Goal: Use online tool/utility: Utilize a website feature to perform a specific function

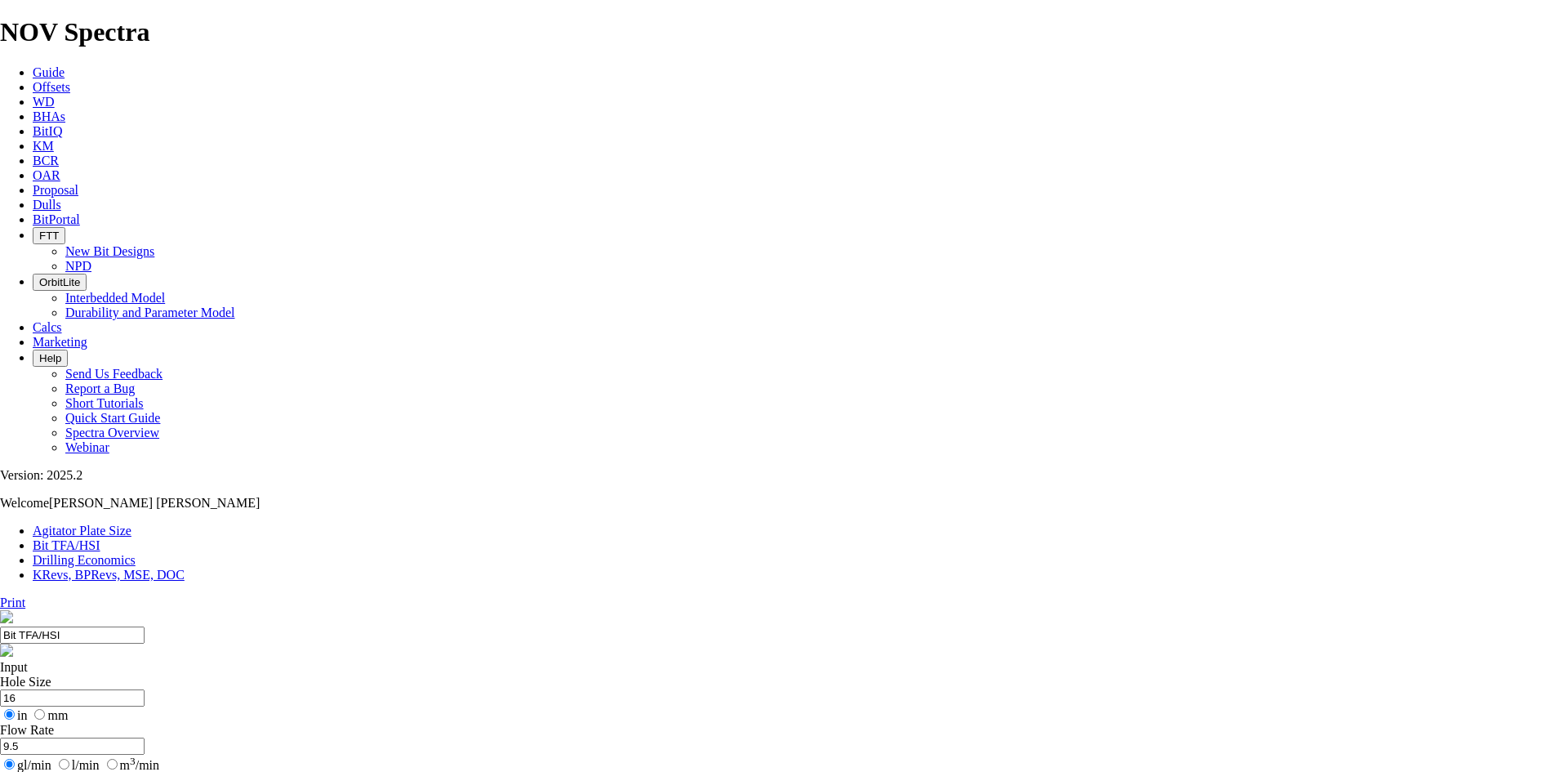
select select "number:13"
select select "number:16"
type input "12.25"
drag, startPoint x: 537, startPoint y: 317, endPoint x: 465, endPoint y: 315, distance: 72.0
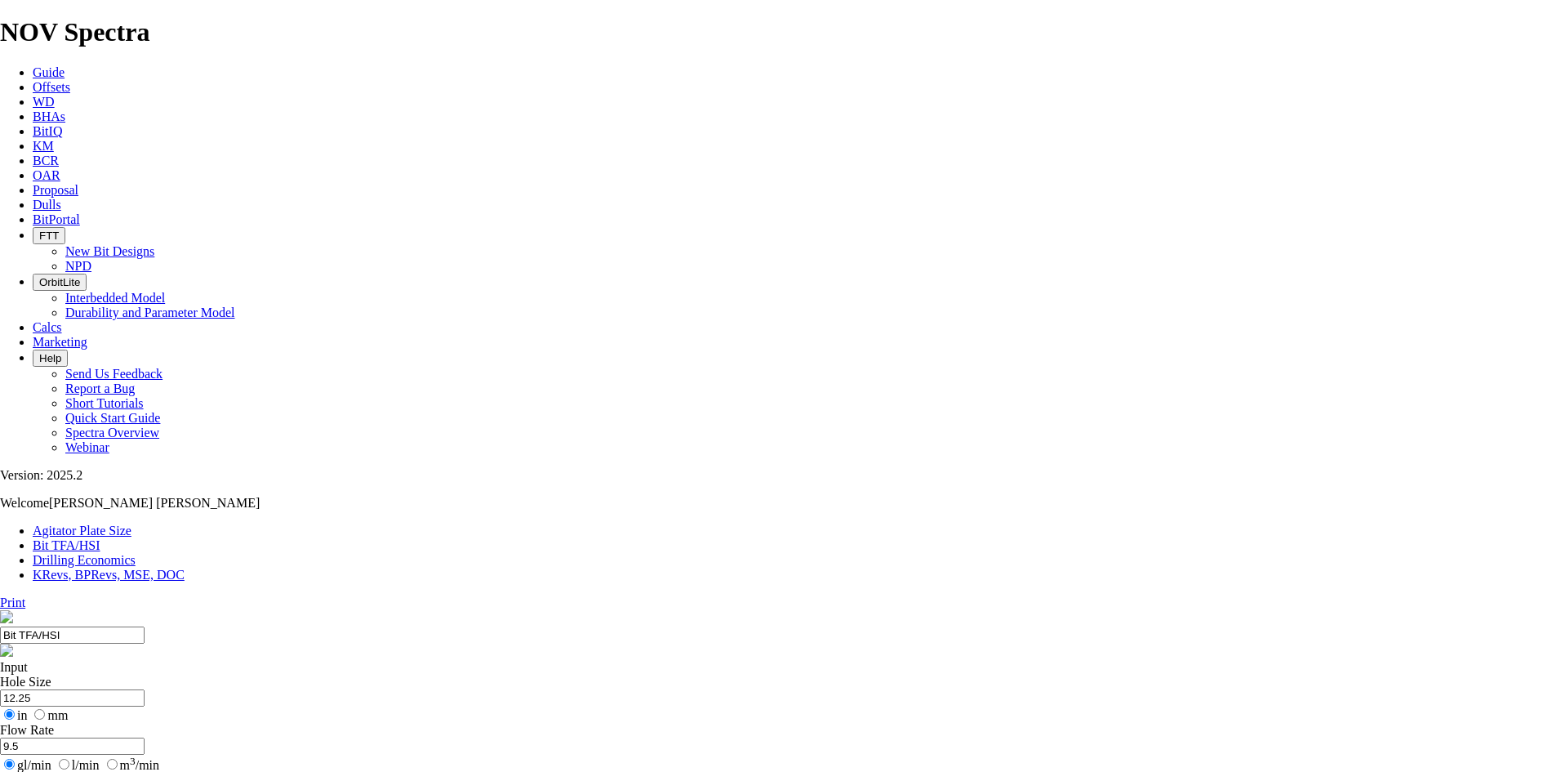
drag, startPoint x: 529, startPoint y: 369, endPoint x: 467, endPoint y: 362, distance: 62.4
type input "600"
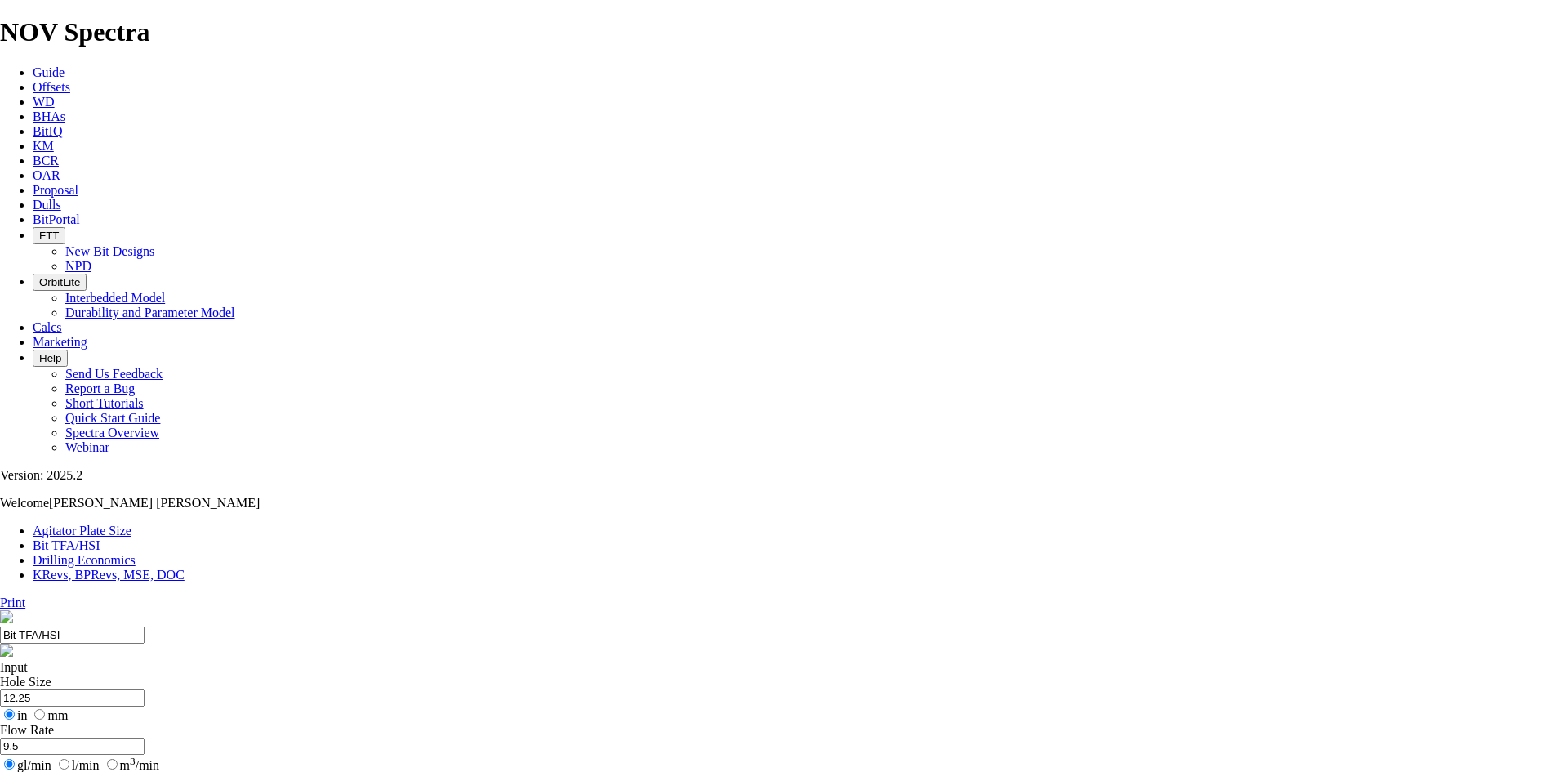
checkbox input "true"
type input "4"
select select "number:0"
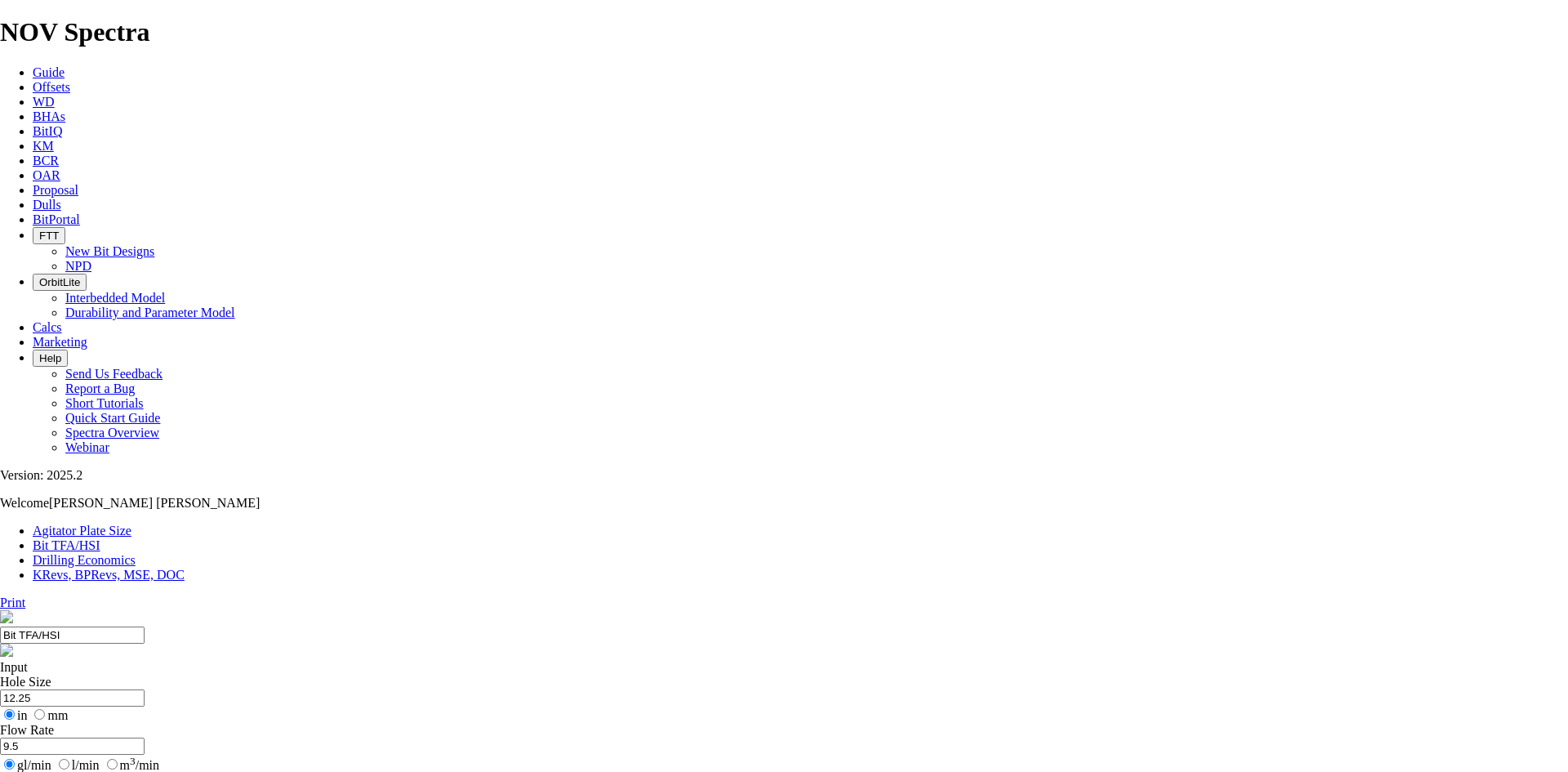
select select "number:0"
drag, startPoint x: 554, startPoint y: 431, endPoint x: 631, endPoint y: 435, distance: 77.1
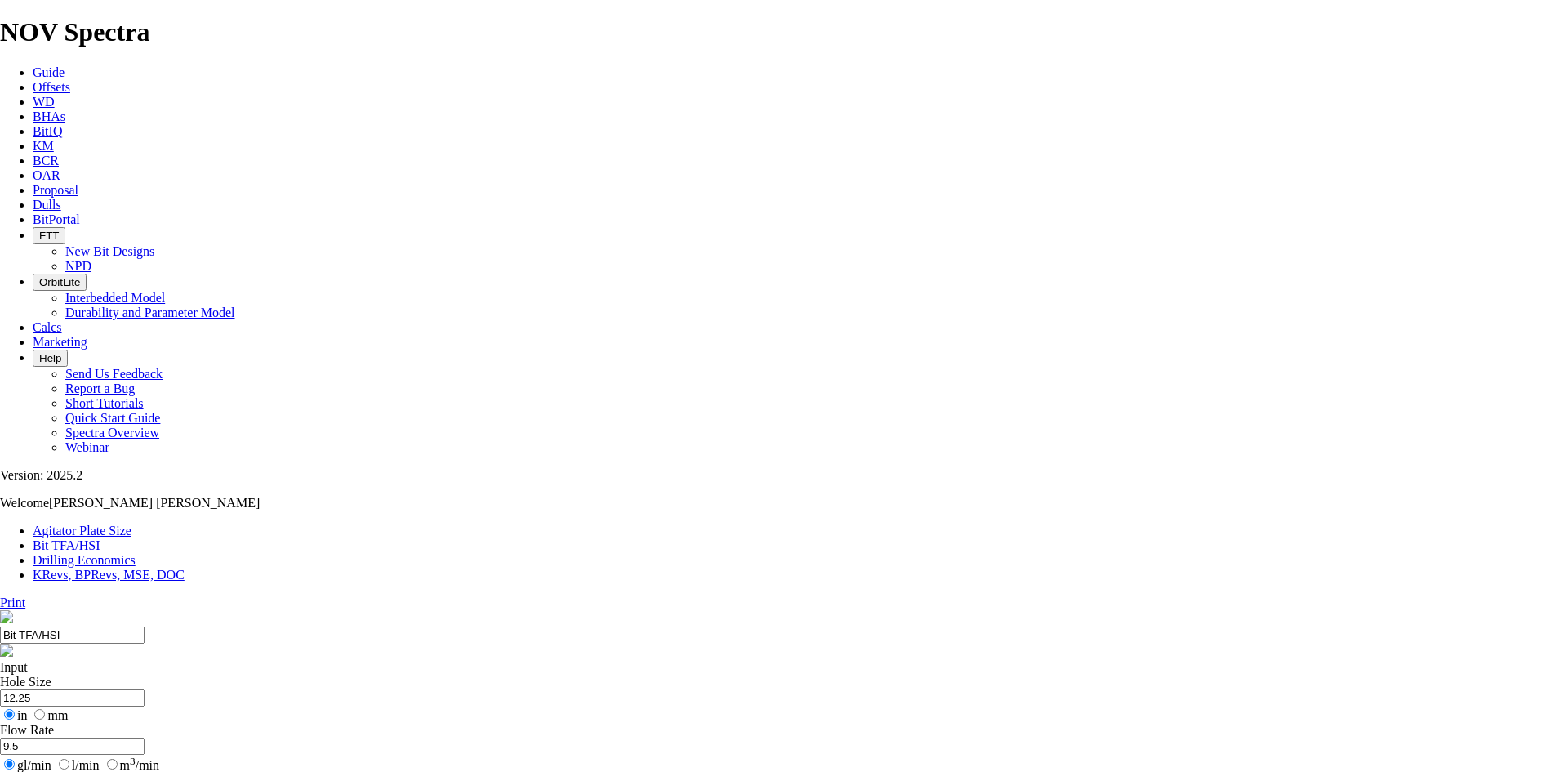
type input "7"
select select "number:17"
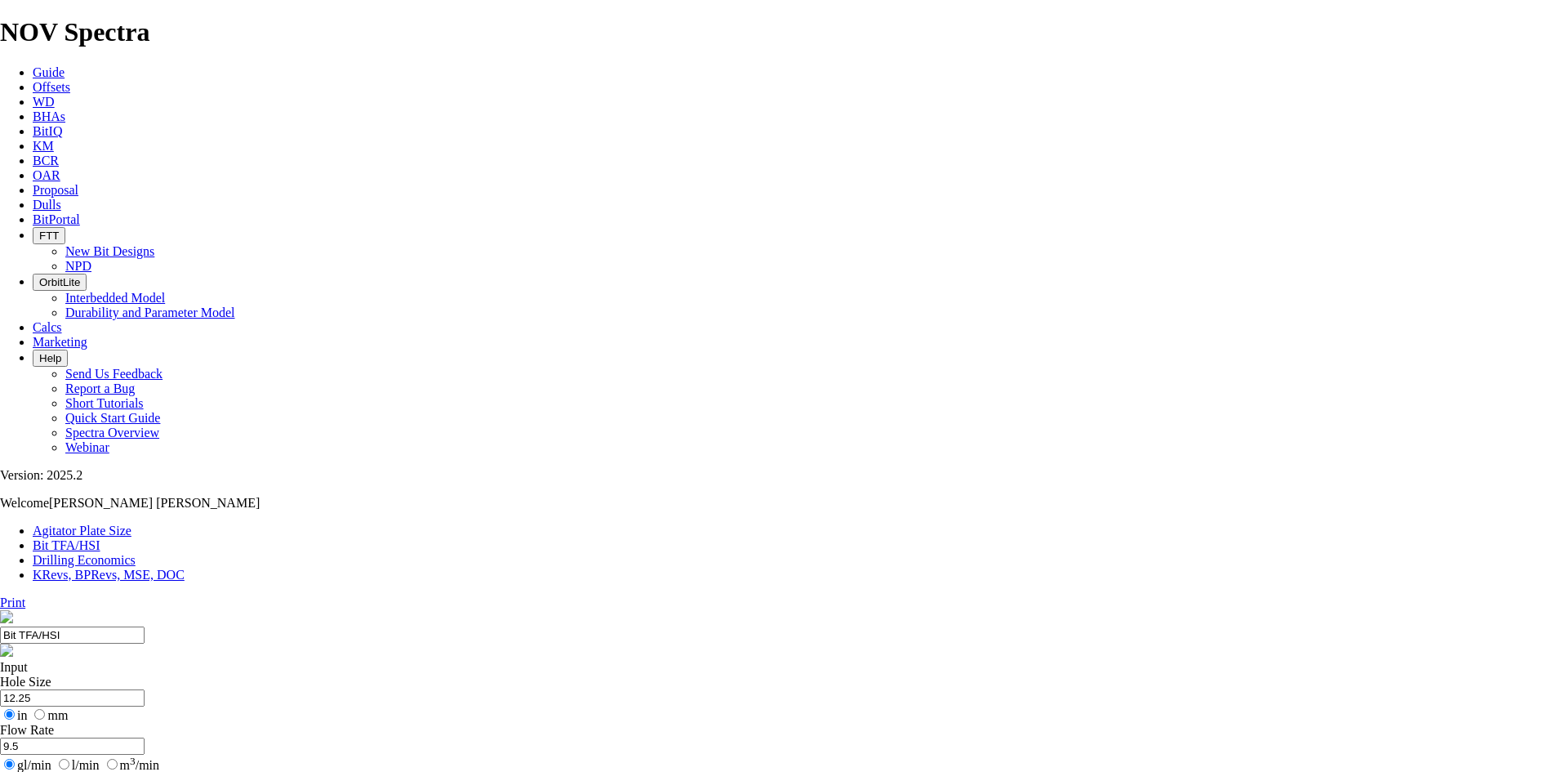
select select "number:17"
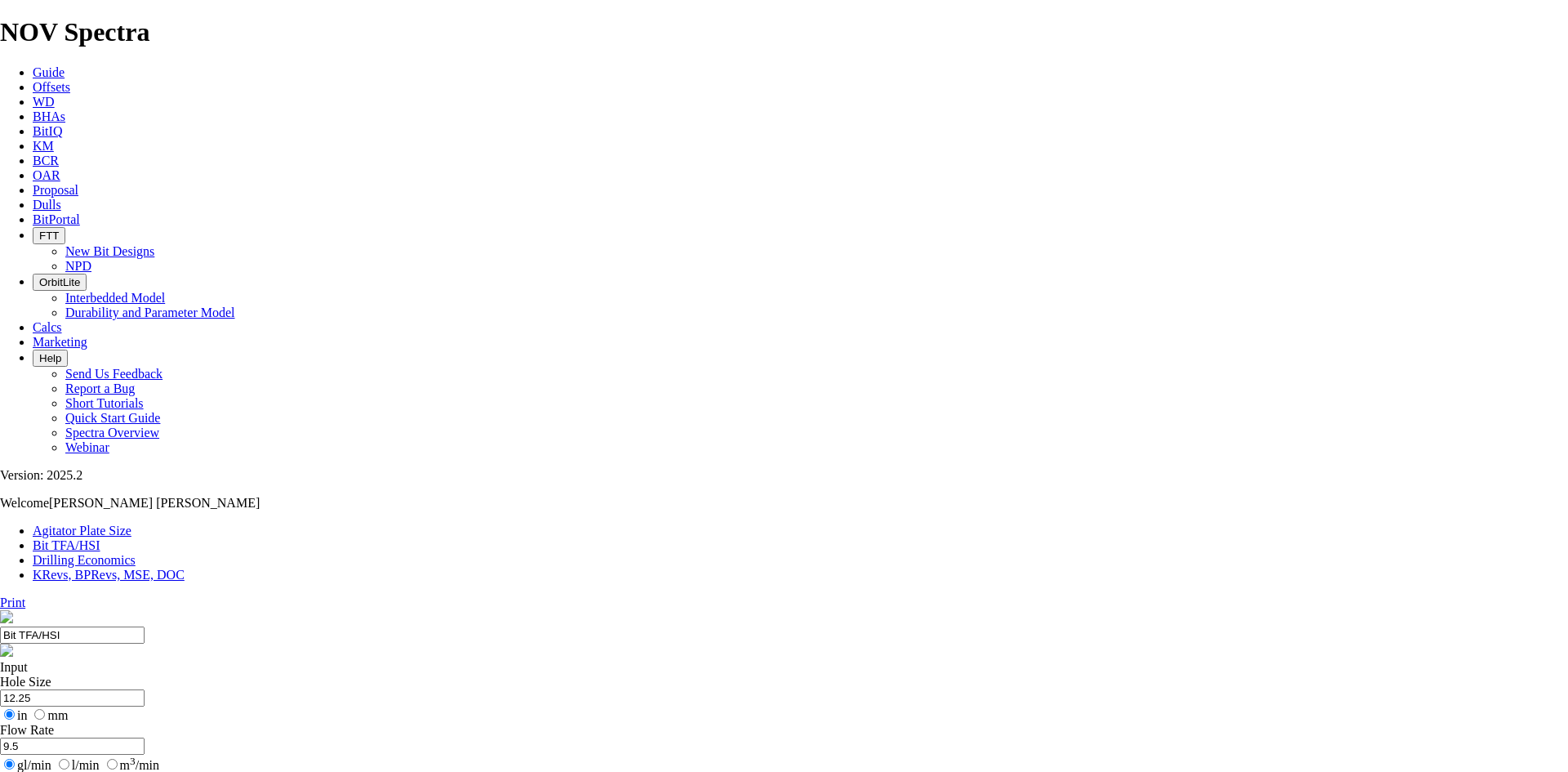
select select "number:17"
drag, startPoint x: 561, startPoint y: 366, endPoint x: 474, endPoint y: 363, distance: 87.1
type input "9.5"
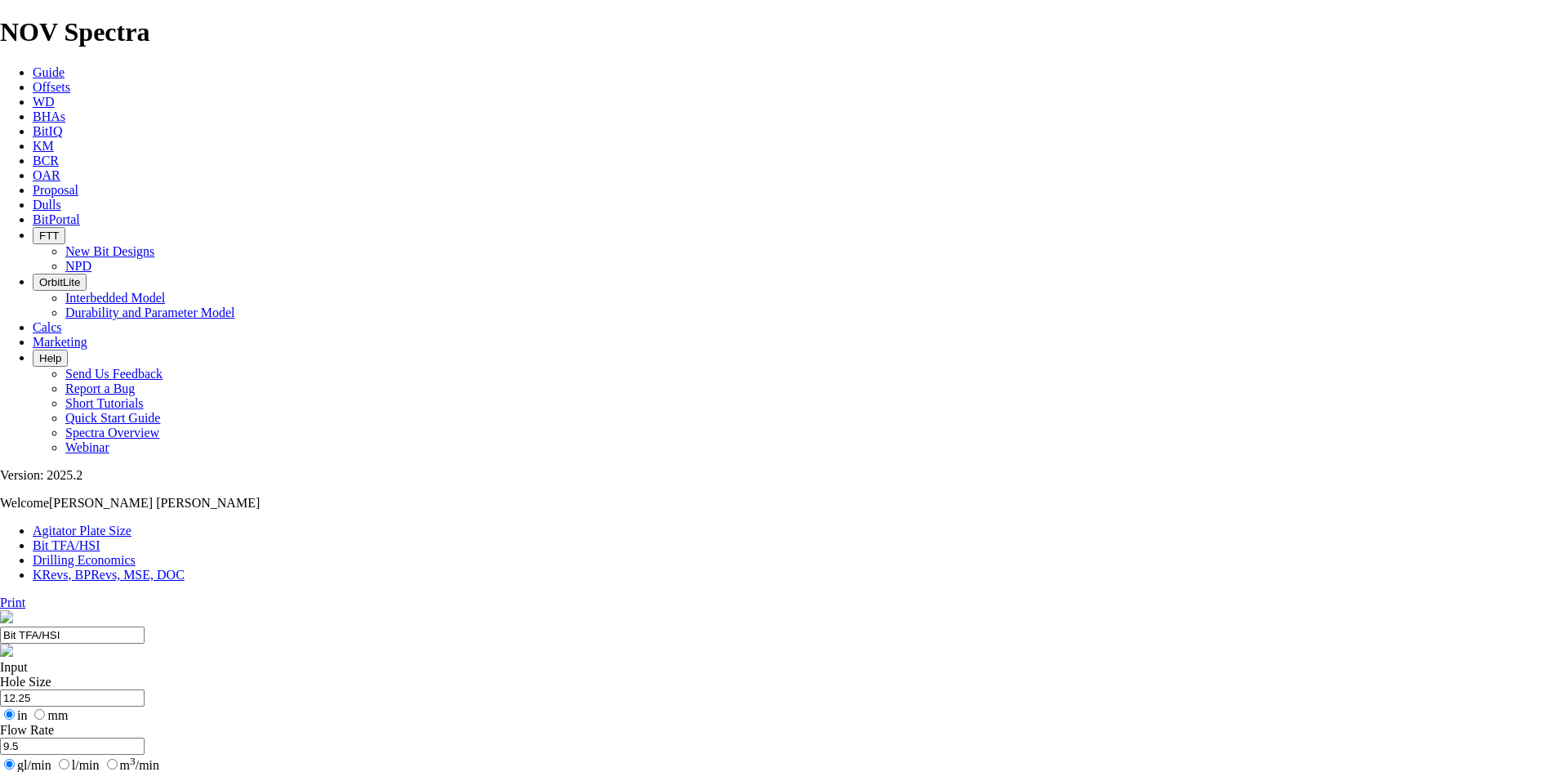
drag, startPoint x: 549, startPoint y: 307, endPoint x: 467, endPoint y: 309, distance: 82.0
type input "600"
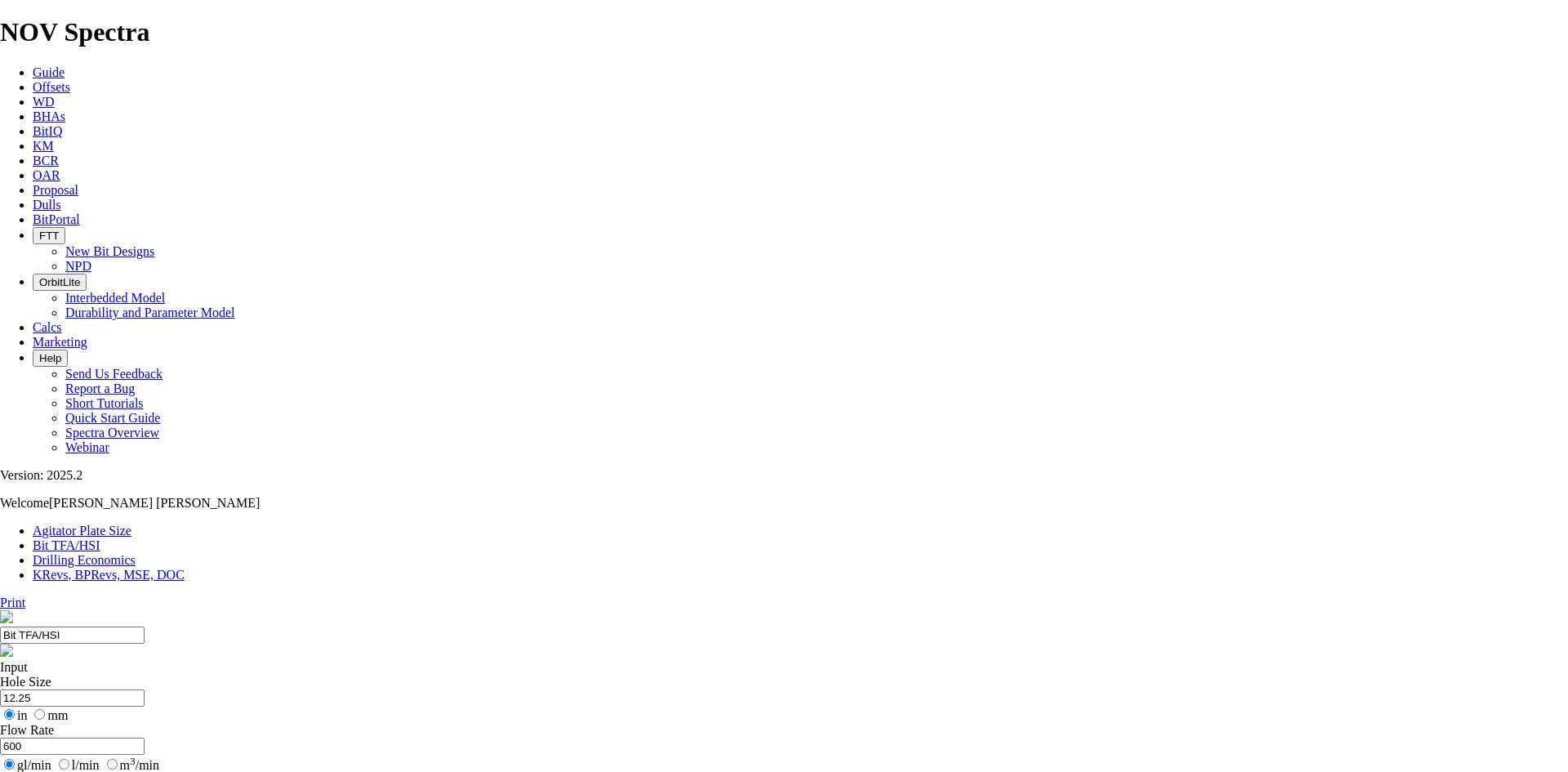
select select "number:10"
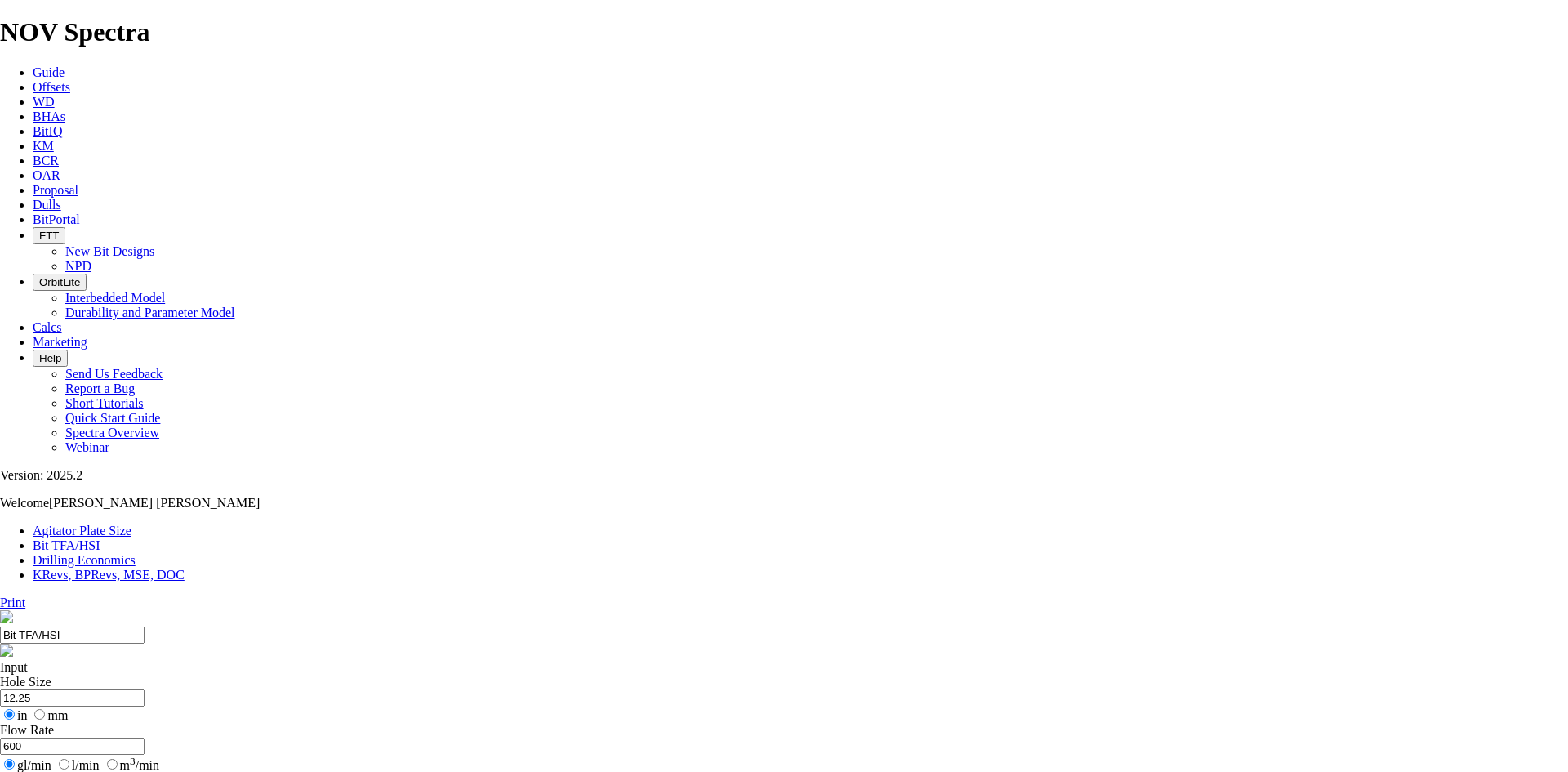
select select "number:10"
select select "number:11"
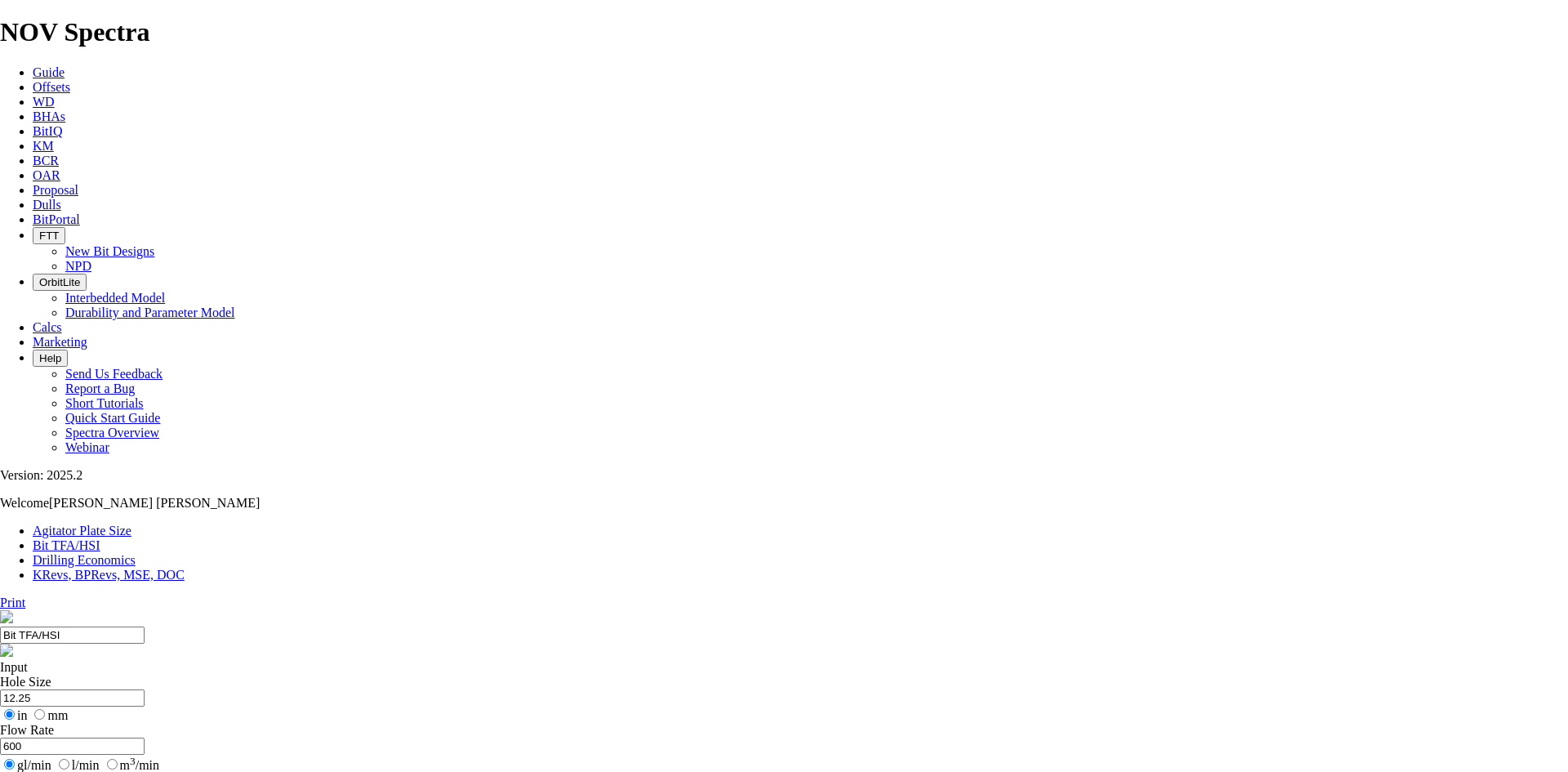
select select "number:11"
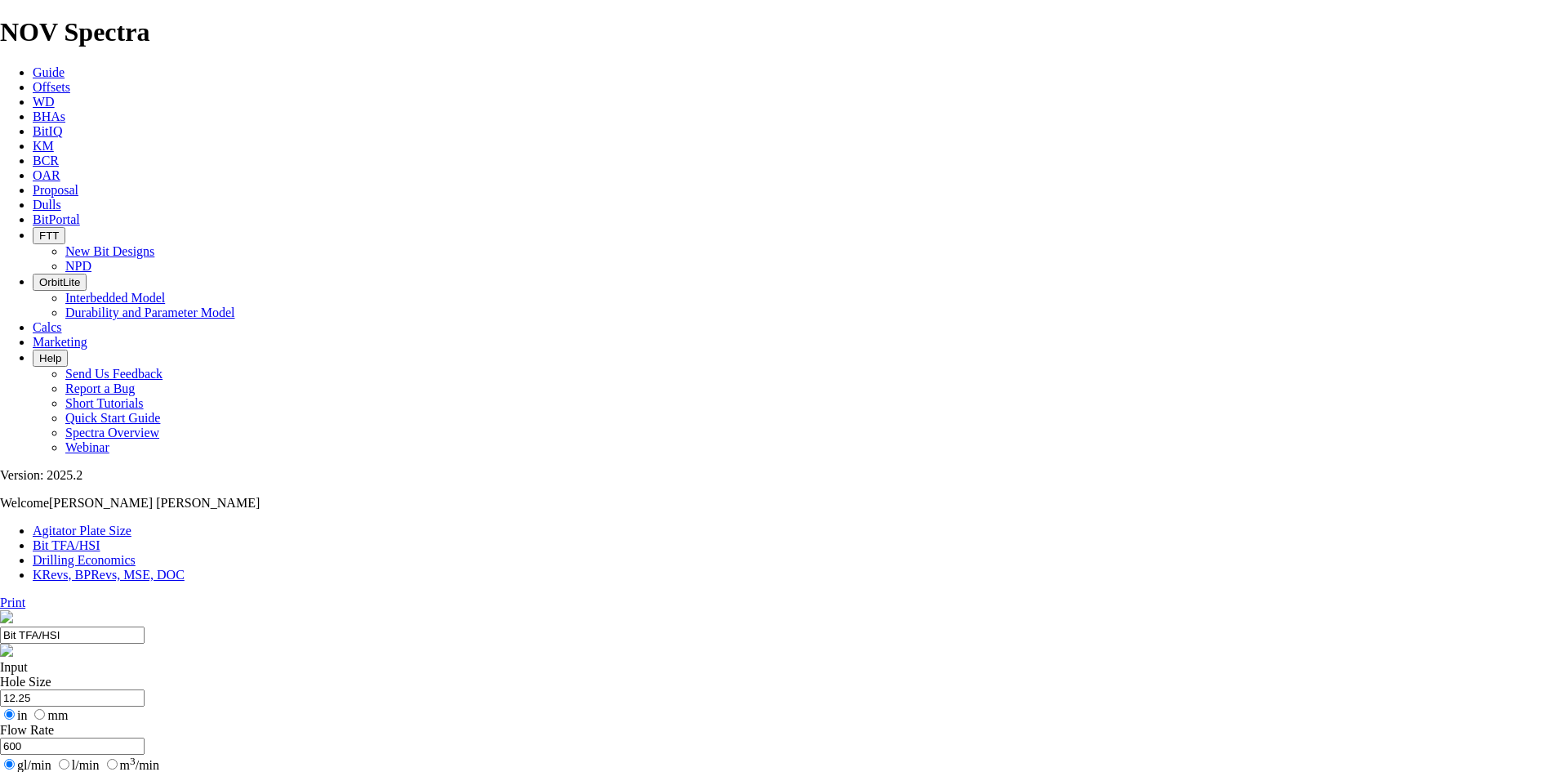
select select "number:11"
